Goal: Transaction & Acquisition: Purchase product/service

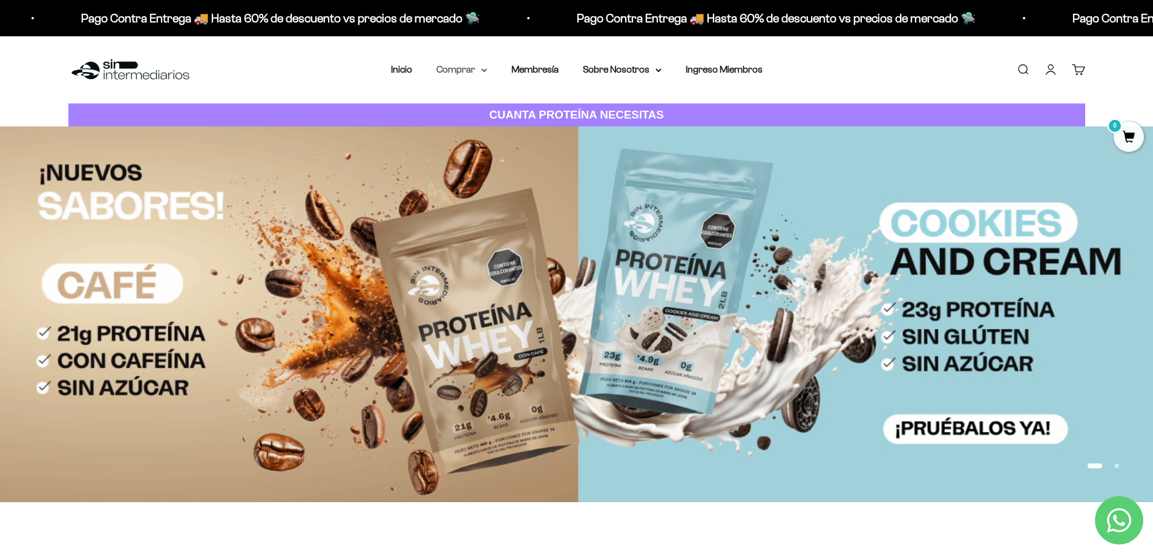
click at [449, 71] on summary "Comprar" at bounding box center [461, 70] width 51 height 16
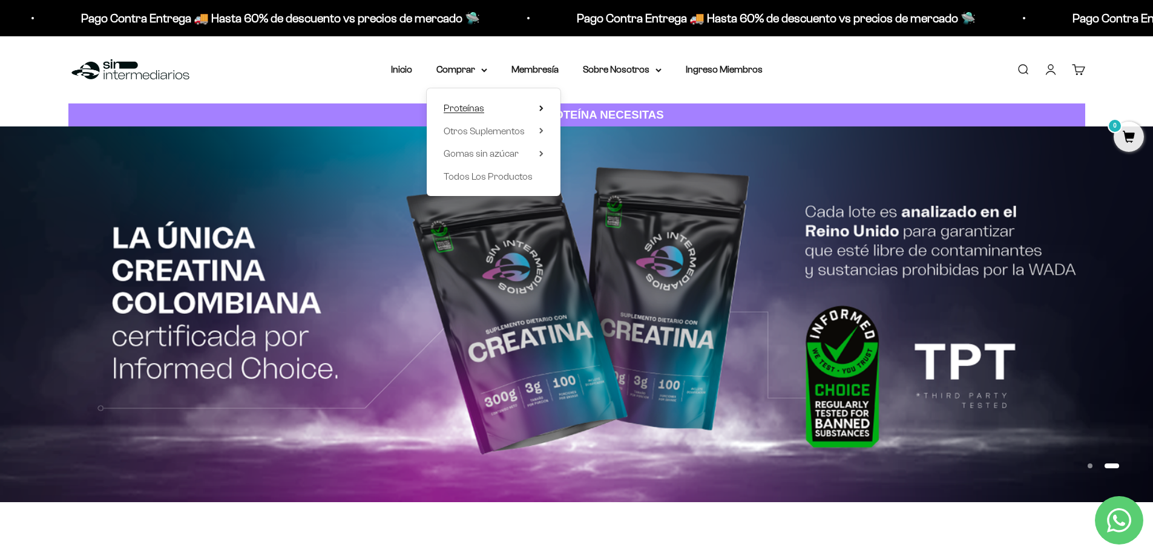
click at [528, 111] on summary "Proteínas" at bounding box center [494, 108] width 100 height 16
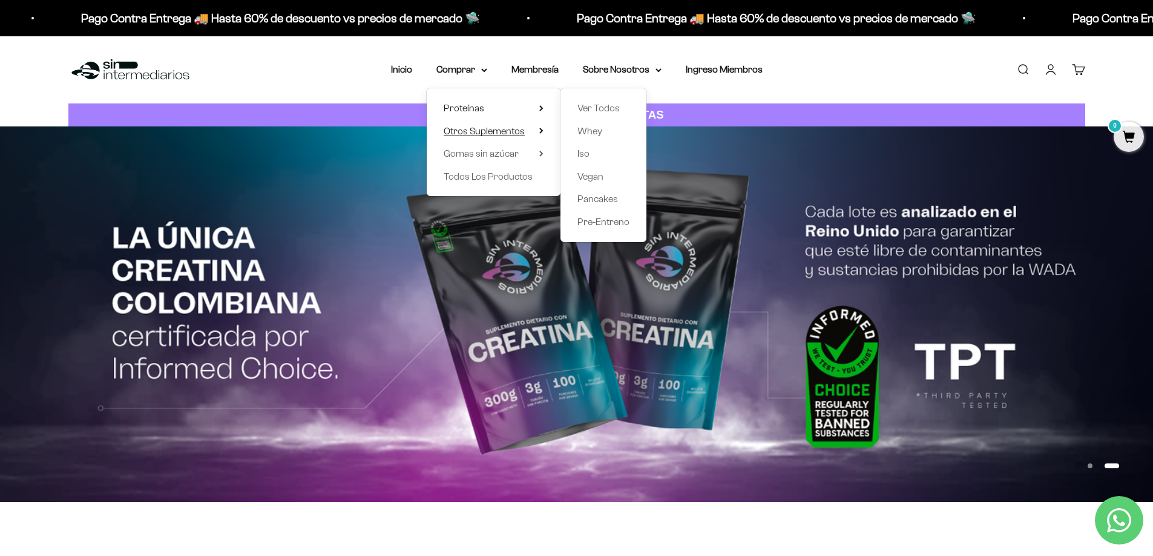
click at [533, 133] on summary "Otros Suplementos" at bounding box center [494, 131] width 100 height 16
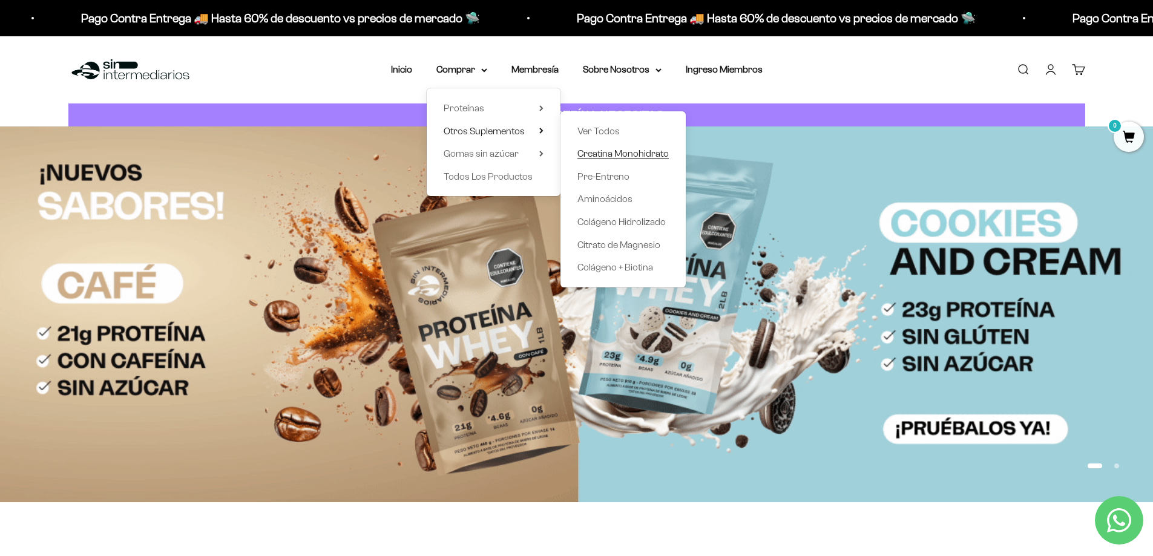
click at [599, 154] on span "Creatina Monohidrato" at bounding box center [622, 153] width 91 height 10
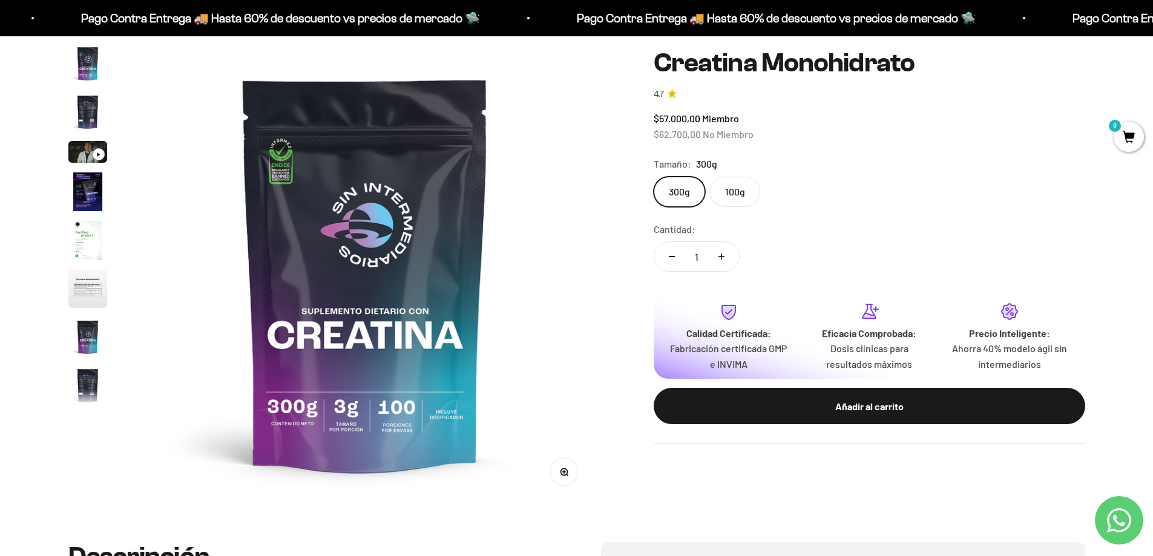
click at [749, 191] on label "100g" at bounding box center [735, 192] width 50 height 30
click at [654, 177] on input "100g" at bounding box center [653, 176] width 1 height 1
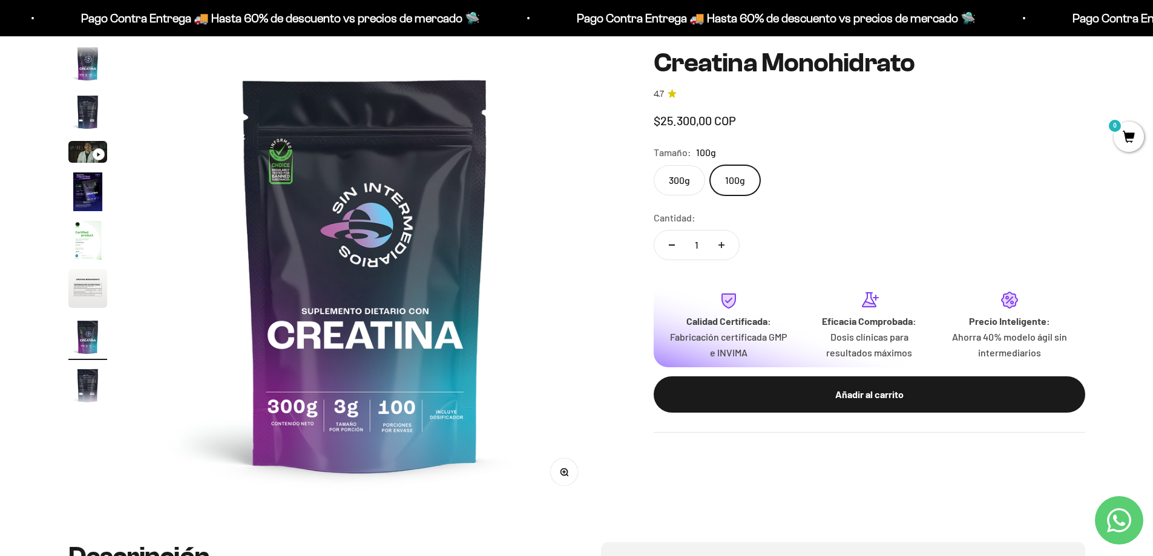
scroll to position [50, 0]
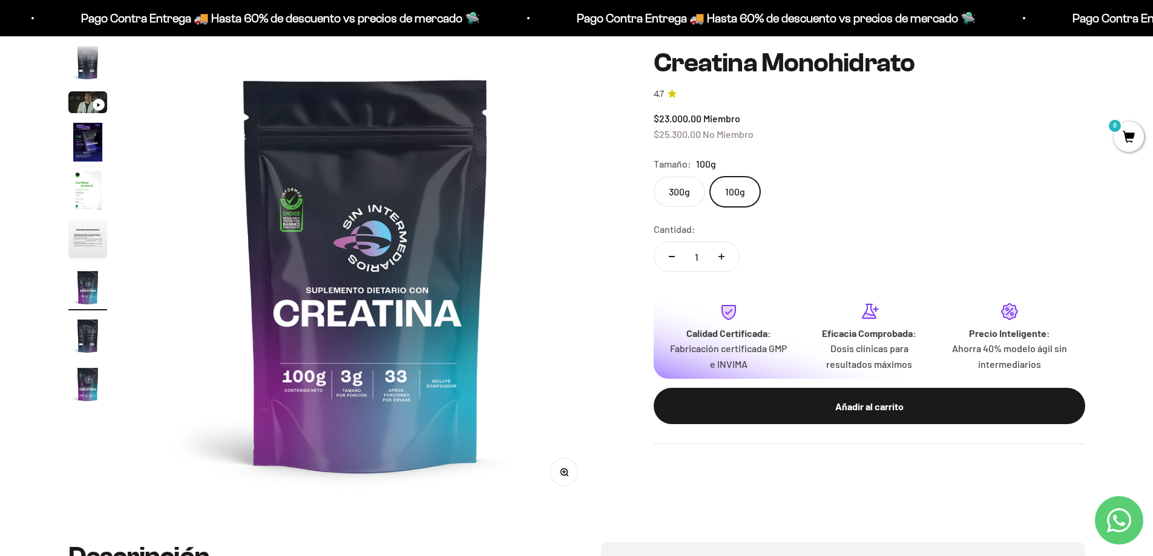
click at [689, 191] on label "300g" at bounding box center [679, 192] width 51 height 30
click at [654, 177] on input "300g" at bounding box center [653, 176] width 1 height 1
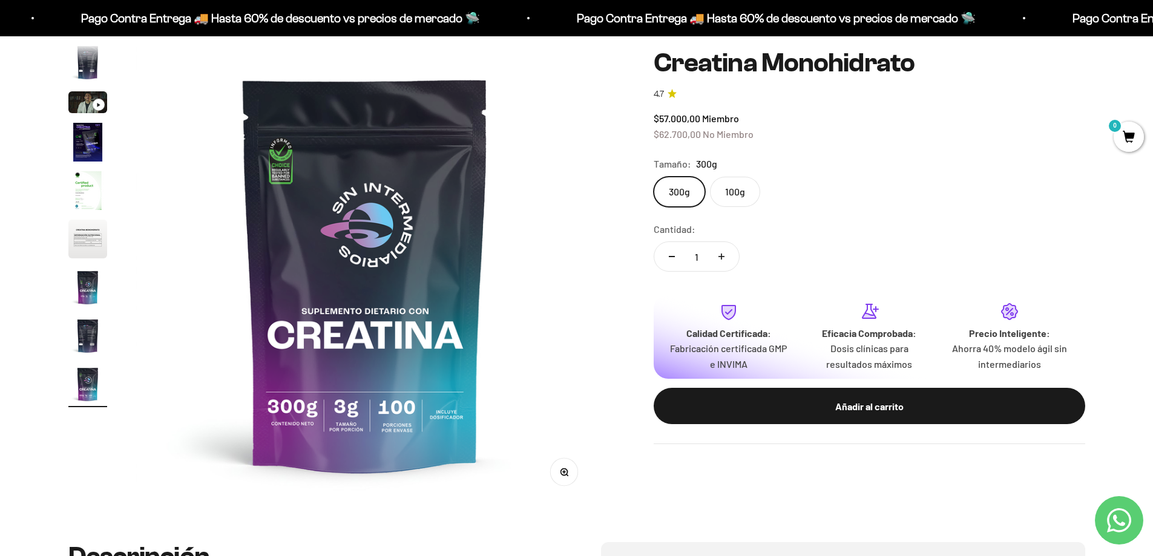
click at [718, 191] on label "100g" at bounding box center [735, 192] width 50 height 30
click at [654, 177] on input "100g" at bounding box center [653, 176] width 1 height 1
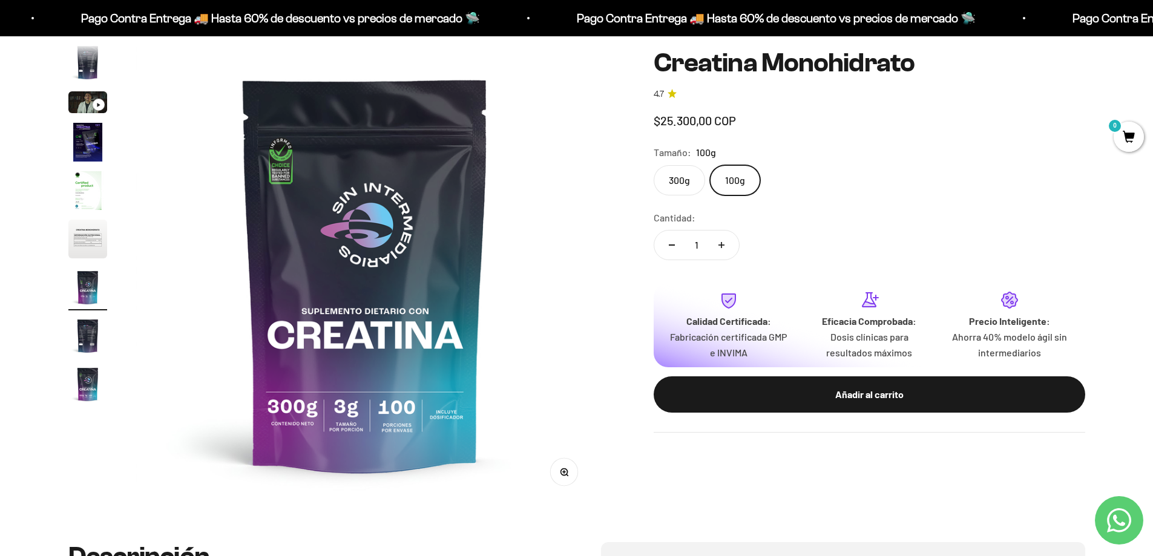
scroll to position [0, 2844]
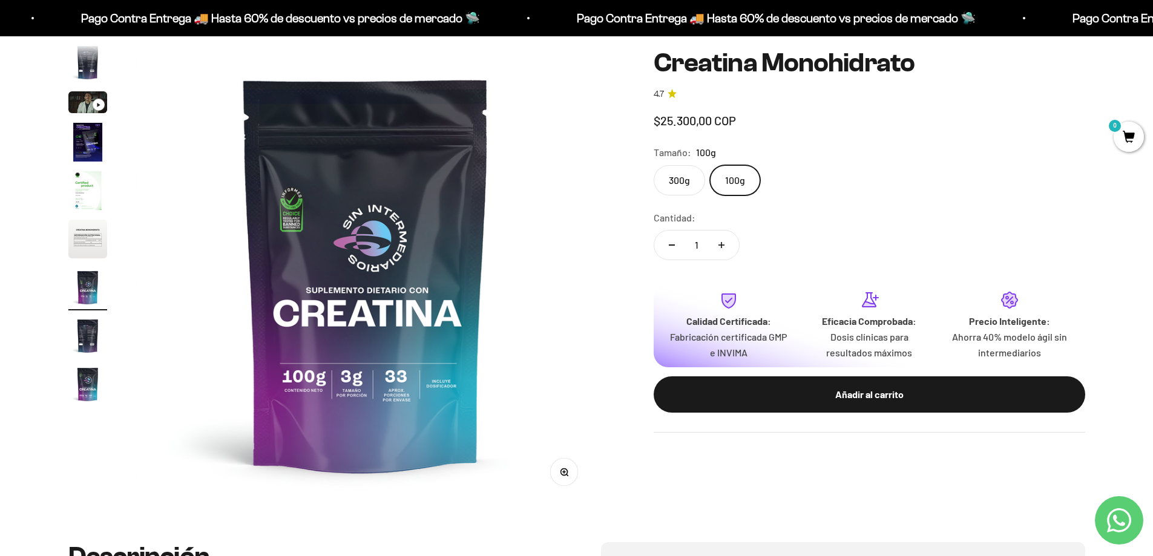
click at [732, 188] on label "100g" at bounding box center [735, 180] width 50 height 30
click at [654, 165] on input "100g" at bounding box center [653, 164] width 1 height 1
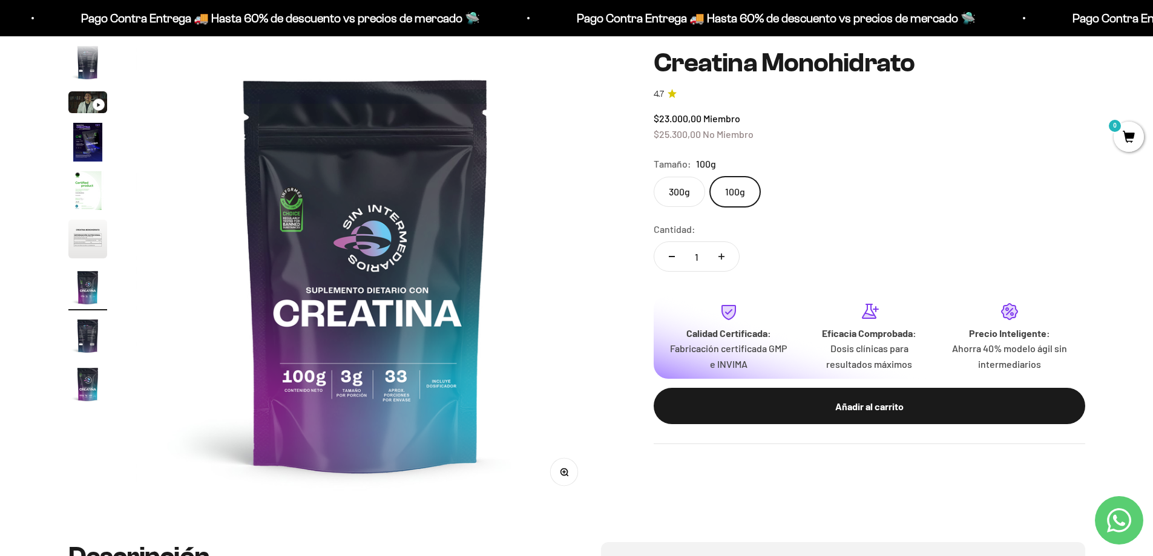
click at [694, 190] on label "300g" at bounding box center [679, 192] width 51 height 30
click at [654, 177] on input "300g" at bounding box center [653, 176] width 1 height 1
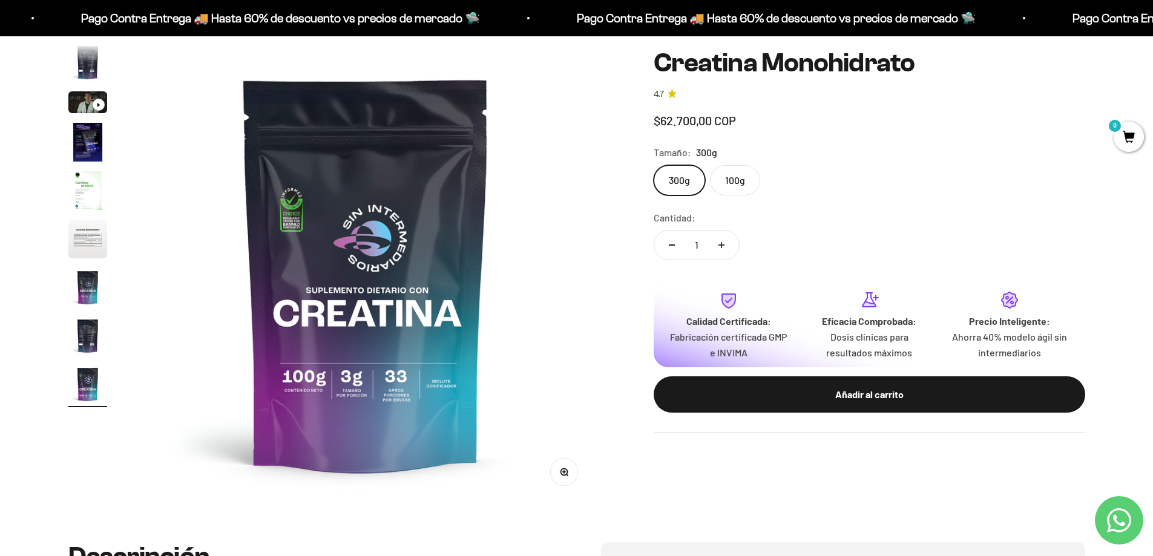
scroll to position [0, 3792]
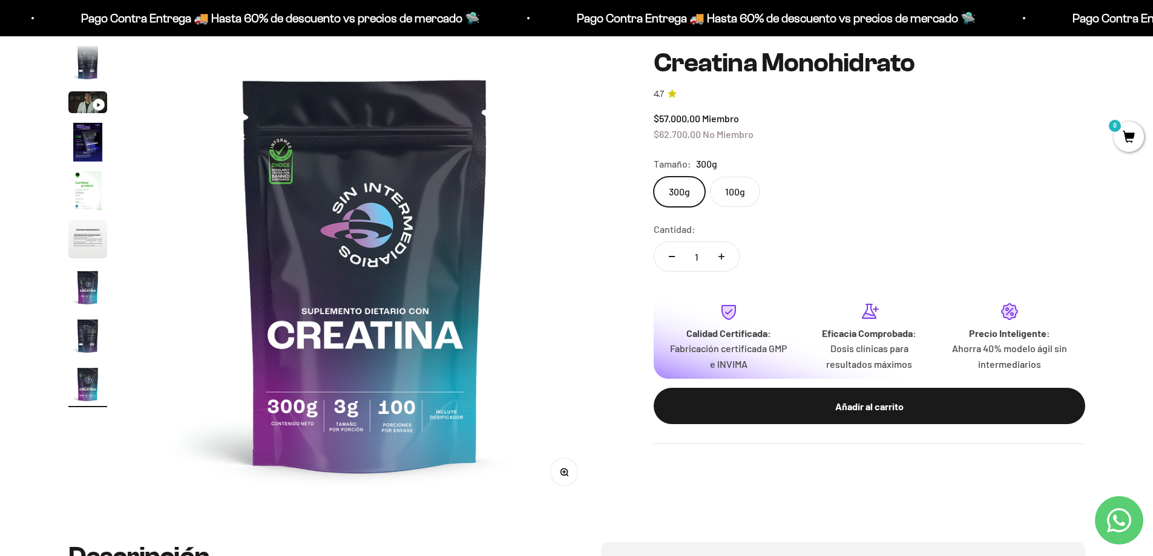
drag, startPoint x: 742, startPoint y: 192, endPoint x: 462, endPoint y: 175, distance: 280.1
click at [741, 192] on label "100g" at bounding box center [735, 192] width 50 height 30
click at [654, 177] on input "100g" at bounding box center [653, 176] width 1 height 1
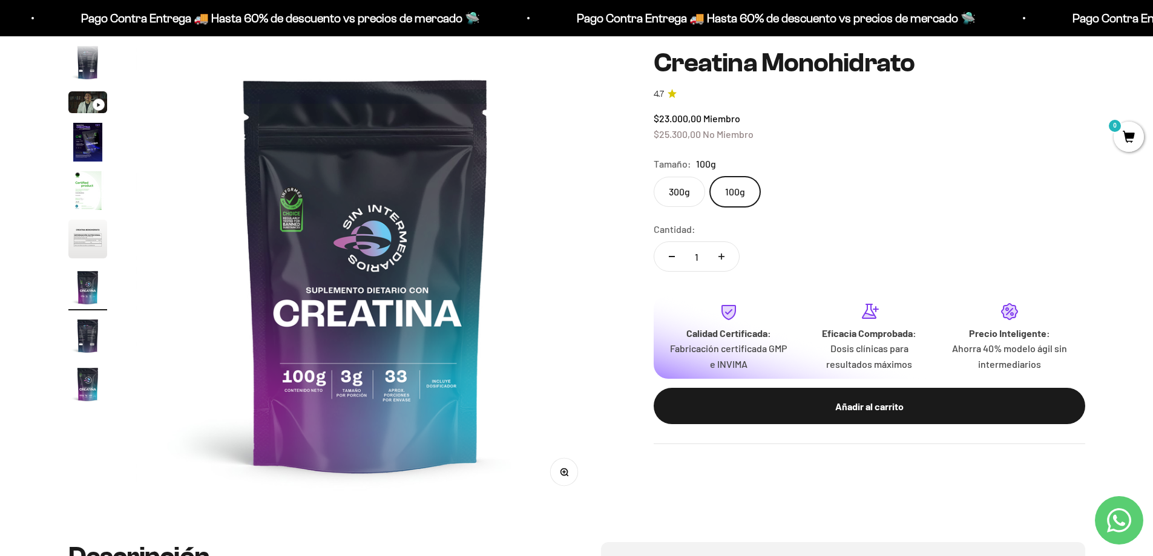
click at [74, 134] on img "Ir al artículo 4" at bounding box center [87, 142] width 39 height 39
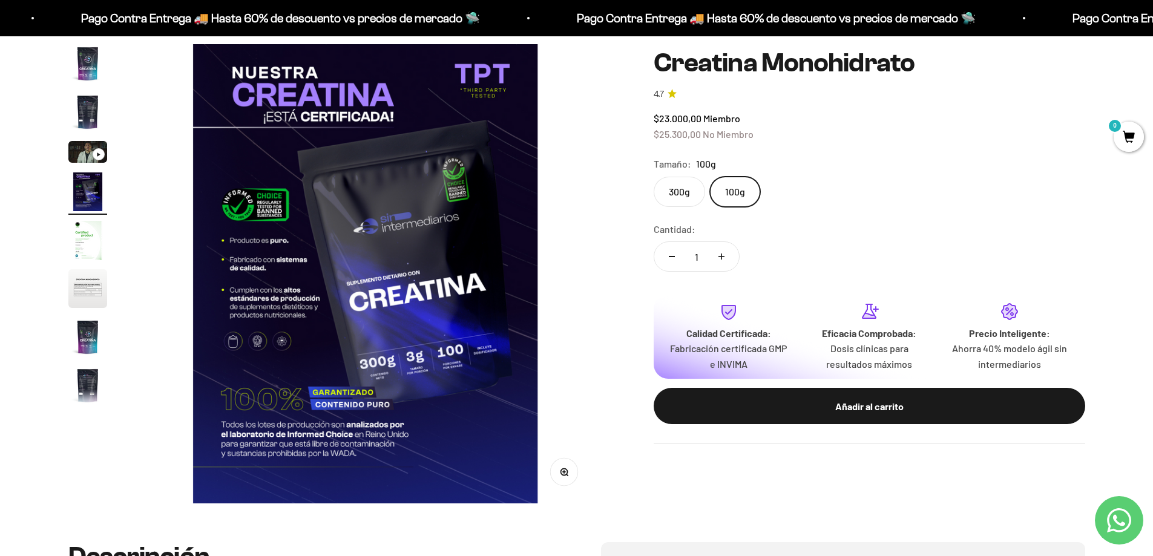
click at [694, 194] on label "300g" at bounding box center [679, 192] width 51 height 30
click at [654, 177] on input "300g" at bounding box center [653, 176] width 1 height 1
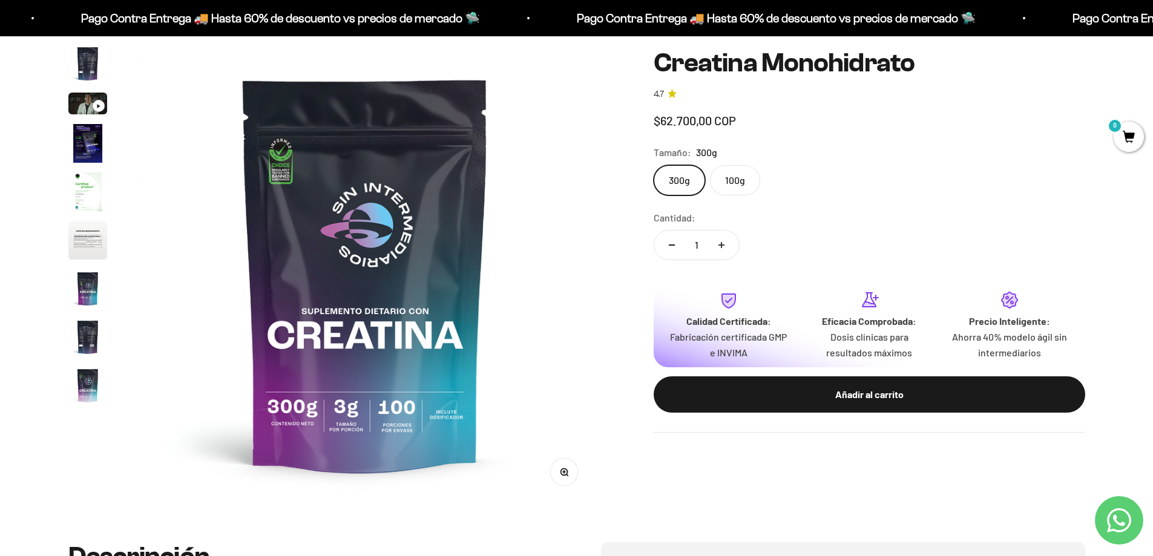
scroll to position [50, 0]
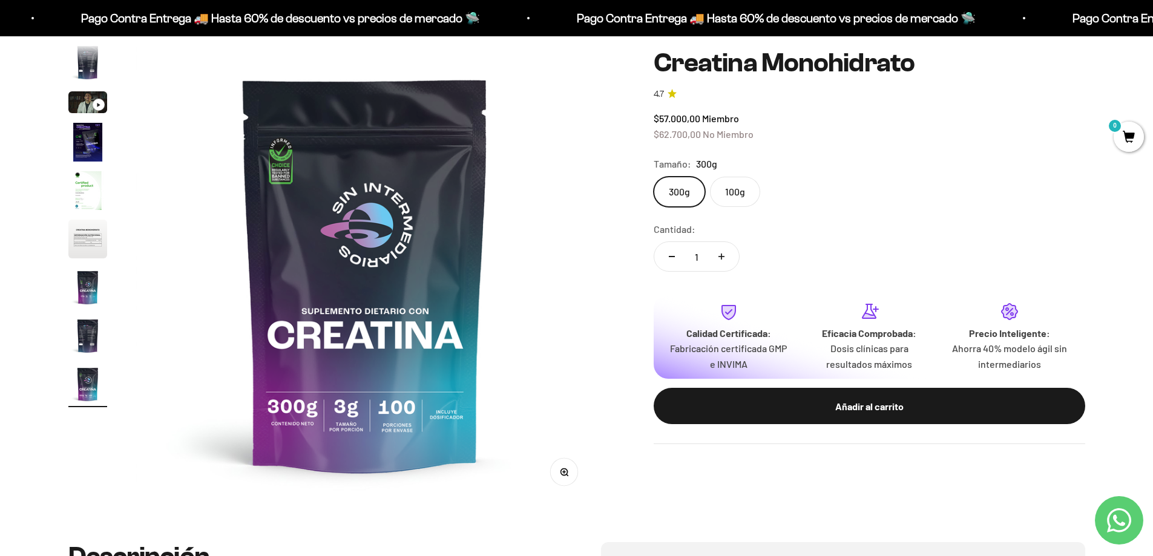
click at [86, 205] on img "Ir al artículo 5" at bounding box center [87, 190] width 39 height 39
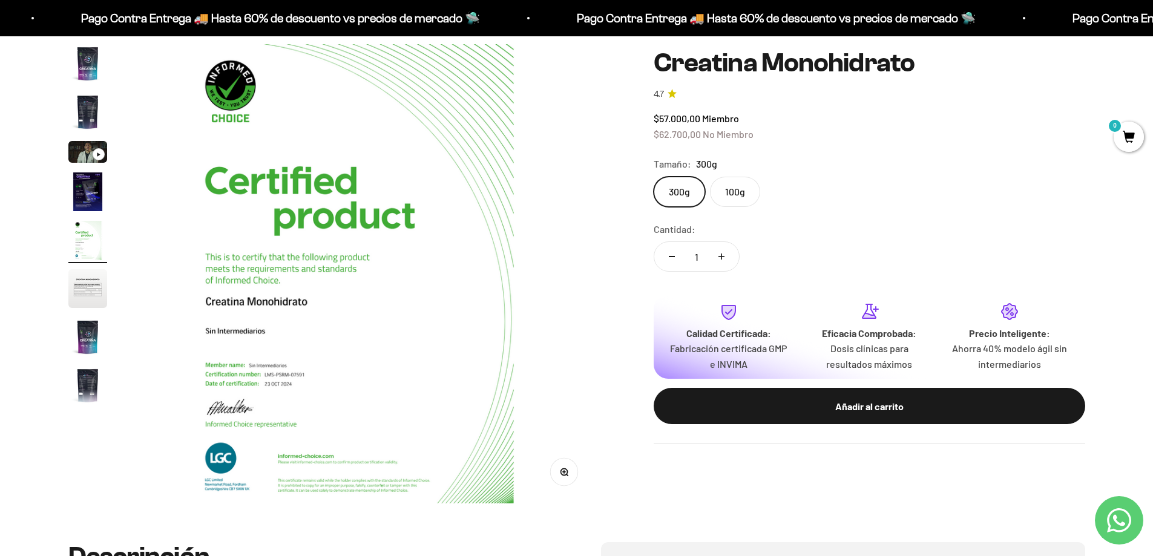
click at [97, 287] on img "Ir al artículo 6" at bounding box center [87, 288] width 39 height 39
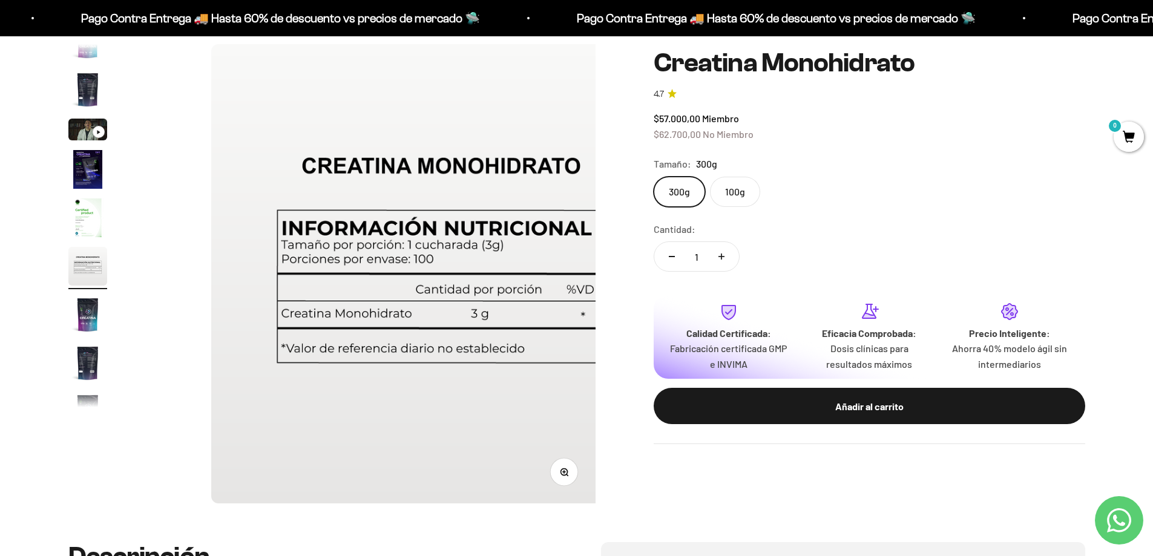
scroll to position [0, 2327]
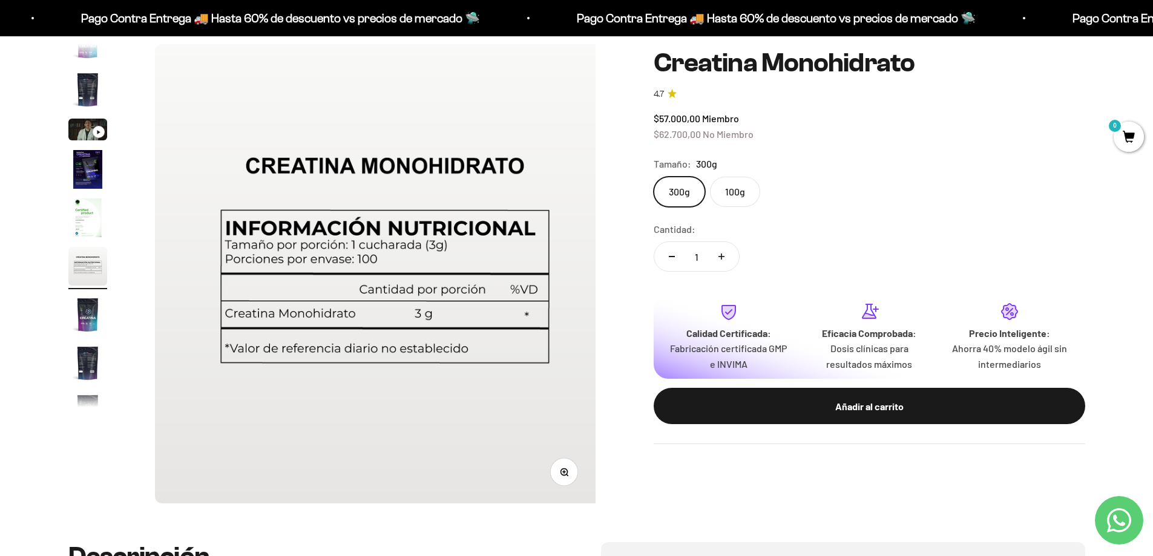
click at [86, 235] on img "Ir al artículo 5" at bounding box center [87, 217] width 39 height 39
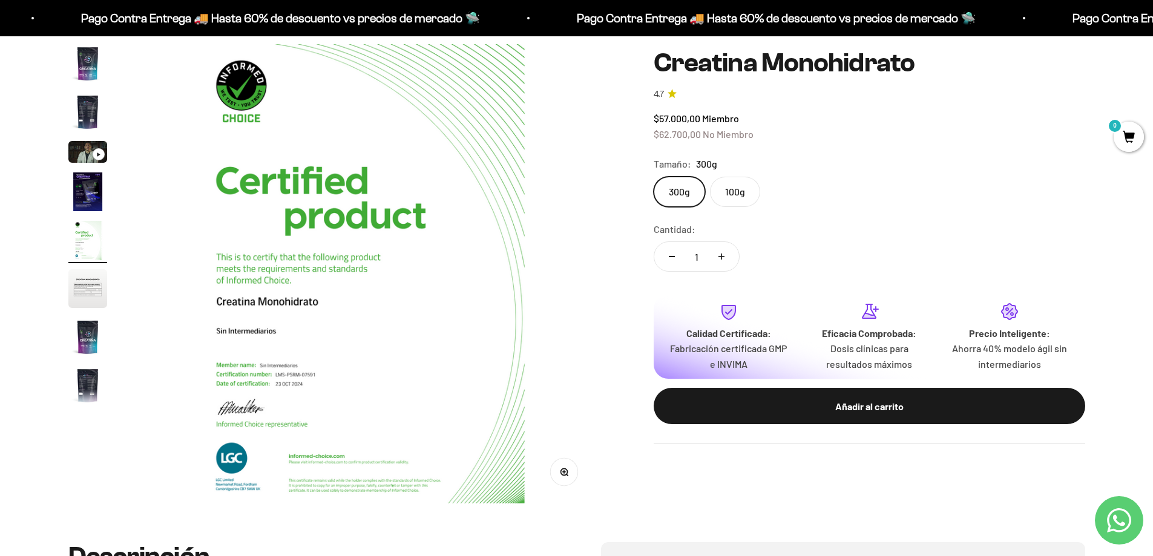
scroll to position [0, 1896]
click at [88, 312] on page-dots at bounding box center [87, 225] width 39 height 363
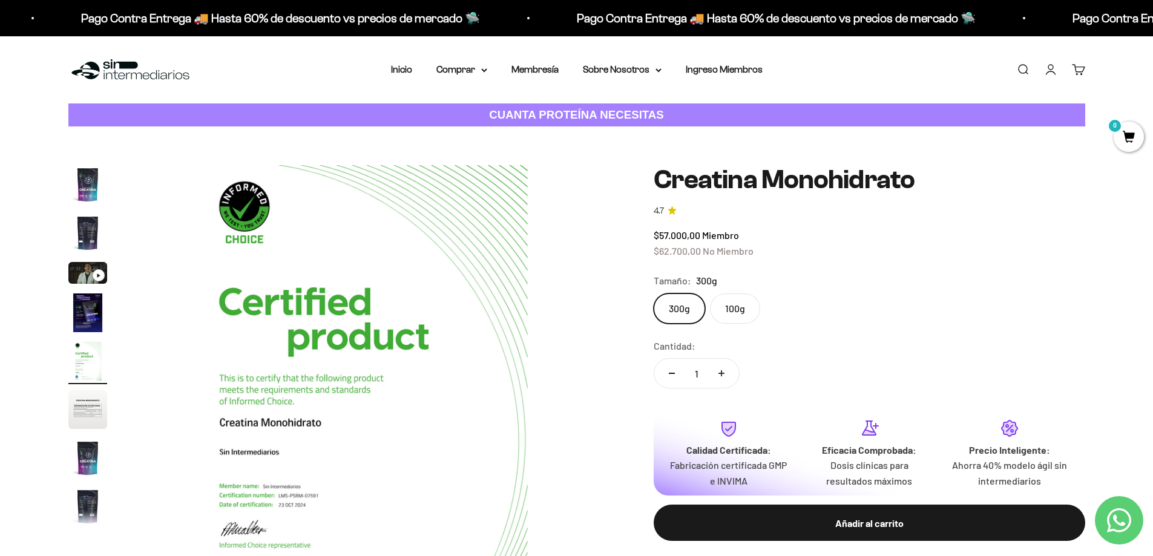
click at [100, 171] on img "Ir al artículo 1" at bounding box center [87, 184] width 39 height 39
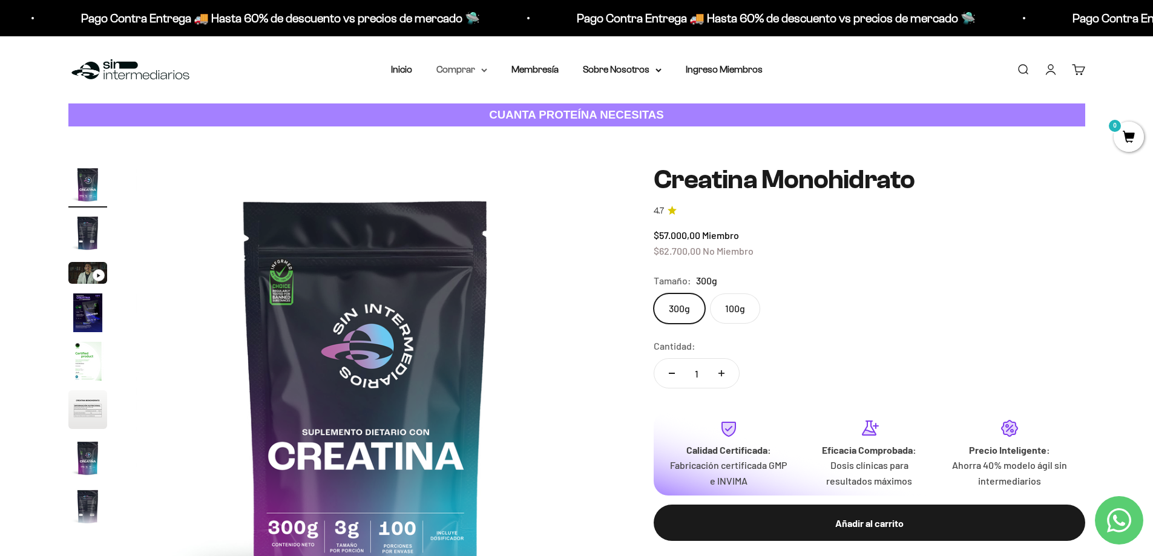
click at [473, 68] on summary "Comprar" at bounding box center [461, 70] width 51 height 16
click at [499, 105] on summary "Proteínas" at bounding box center [494, 108] width 100 height 16
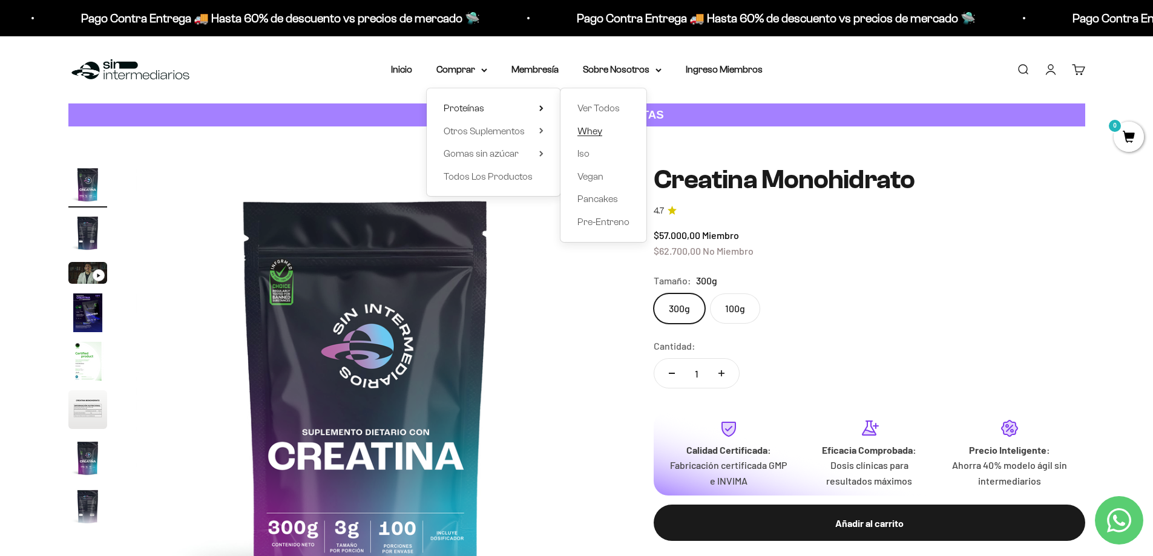
click at [592, 125] on span "Whey" at bounding box center [589, 131] width 25 height 16
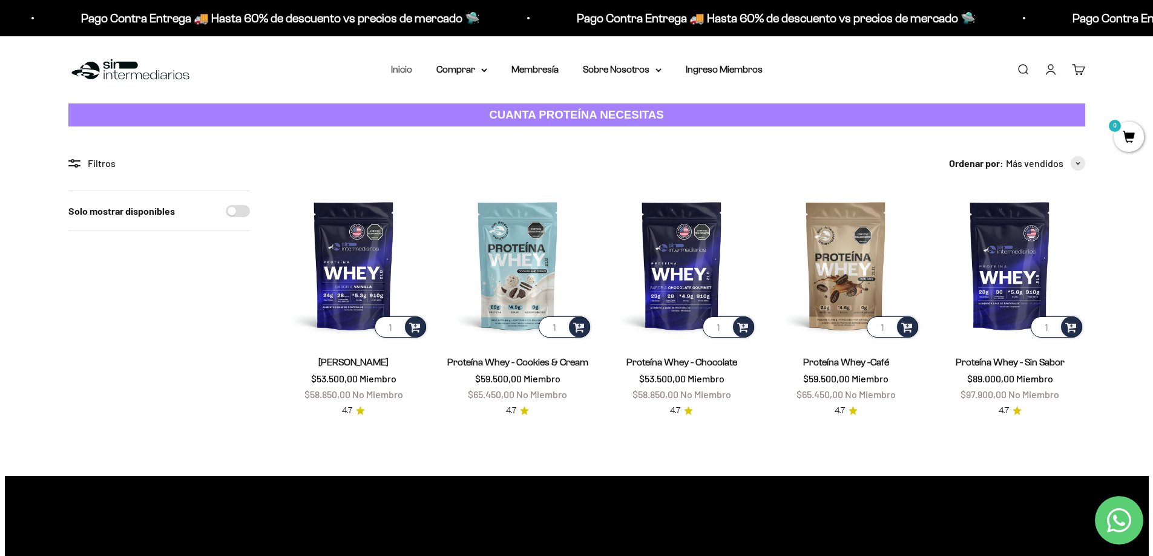
click at [411, 72] on link "Inicio" at bounding box center [401, 69] width 21 height 10
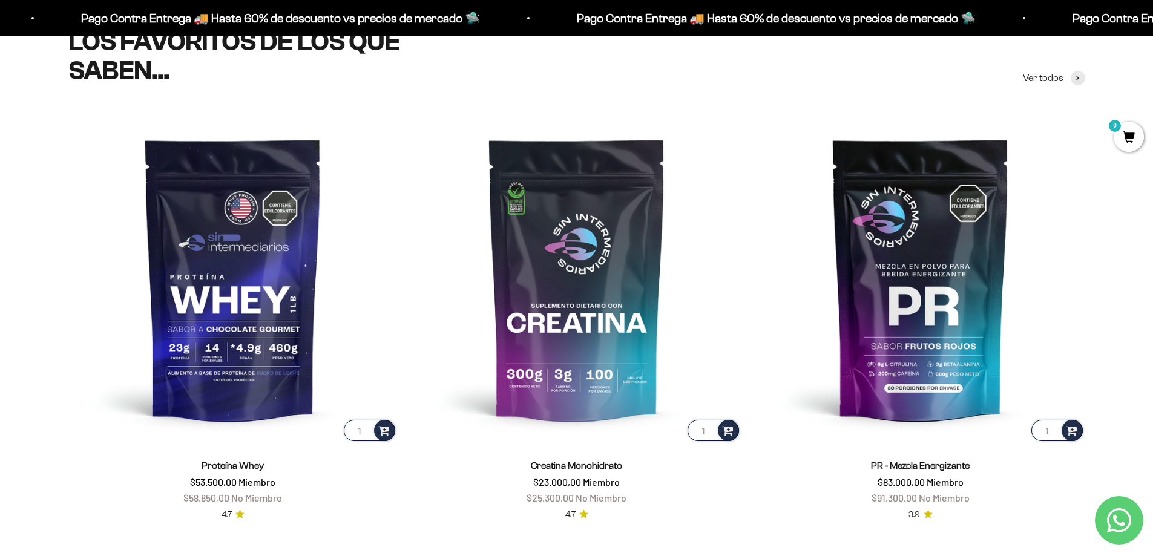
scroll to position [726, 0]
